Goal: Browse casually: Explore the website without a specific task or goal

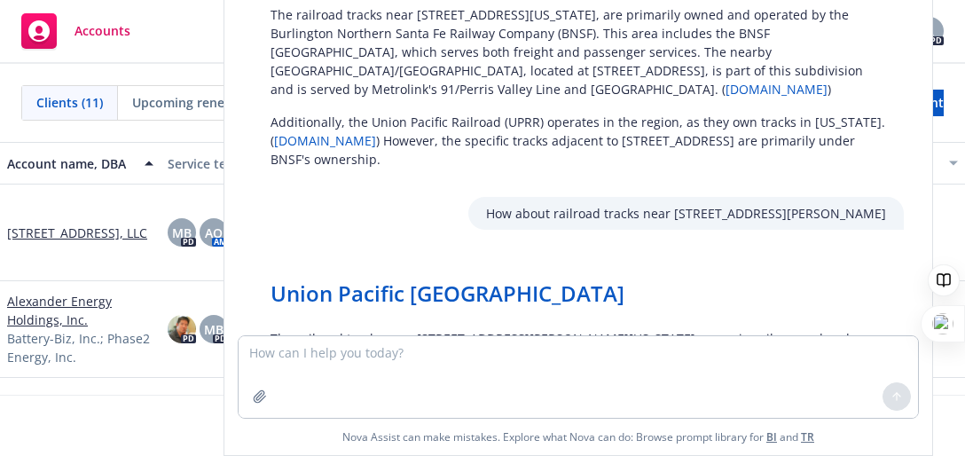
scroll to position [2146, 0]
